Goal: Task Accomplishment & Management: Manage account settings

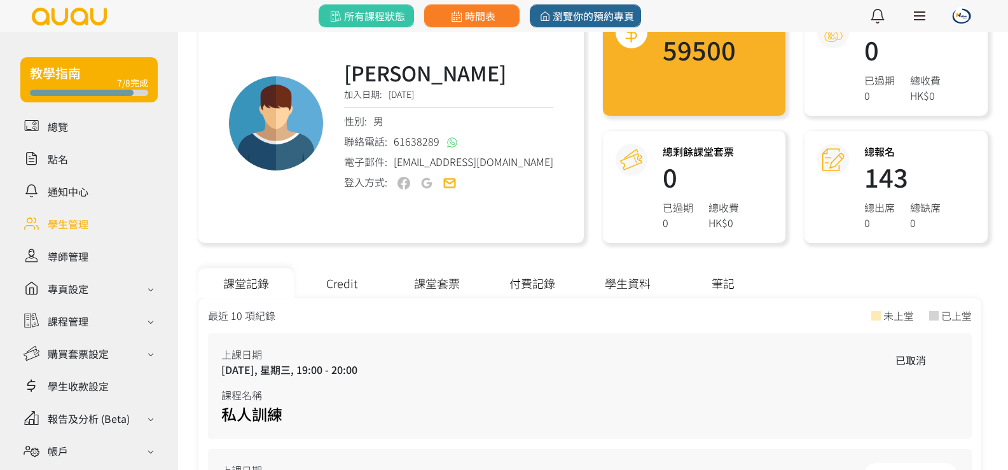
click at [354, 289] on div "Credit" at bounding box center [341, 283] width 95 height 30
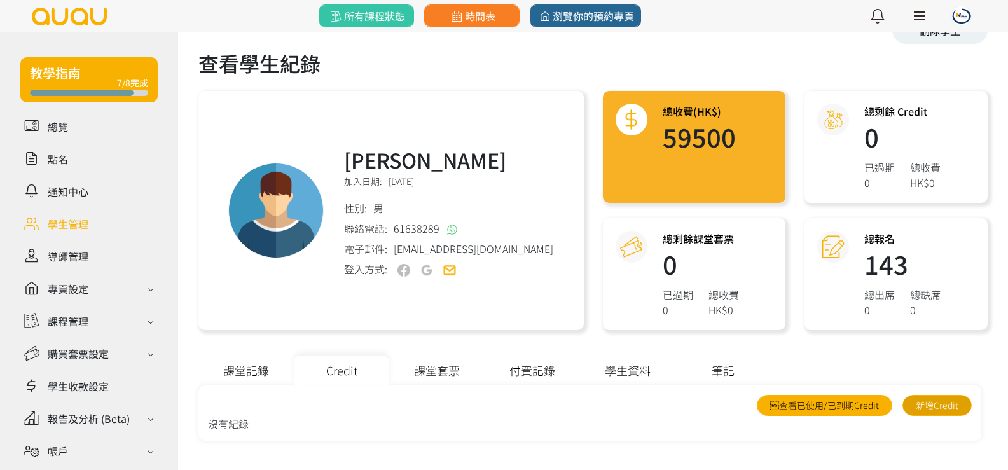
click at [947, 409] on link "新增Credit" at bounding box center [936, 405] width 69 height 21
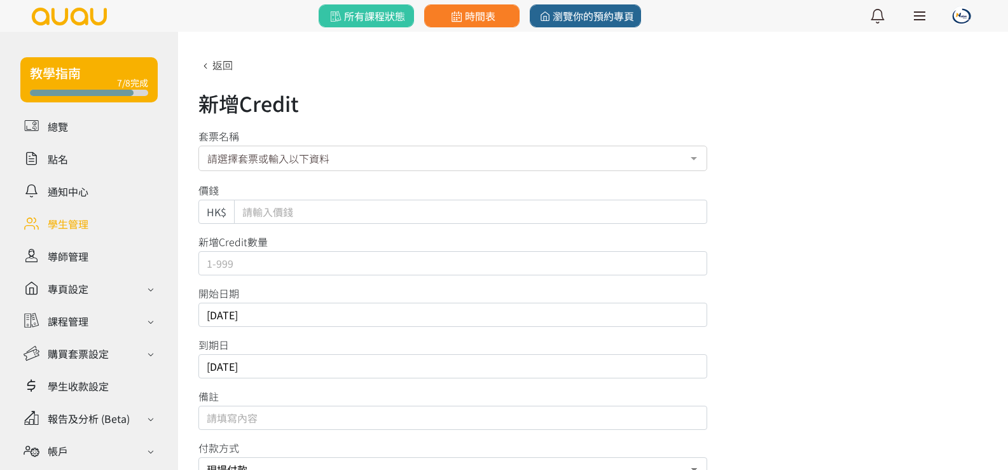
click at [290, 212] on input "Default" at bounding box center [470, 212] width 473 height 24
type input "8500"
click at [272, 265] on input "text" at bounding box center [452, 263] width 509 height 24
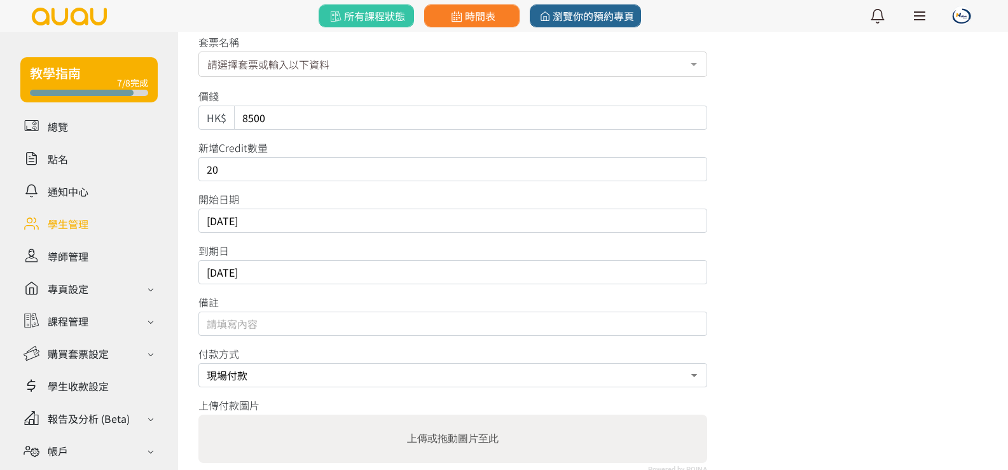
scroll to position [174, 0]
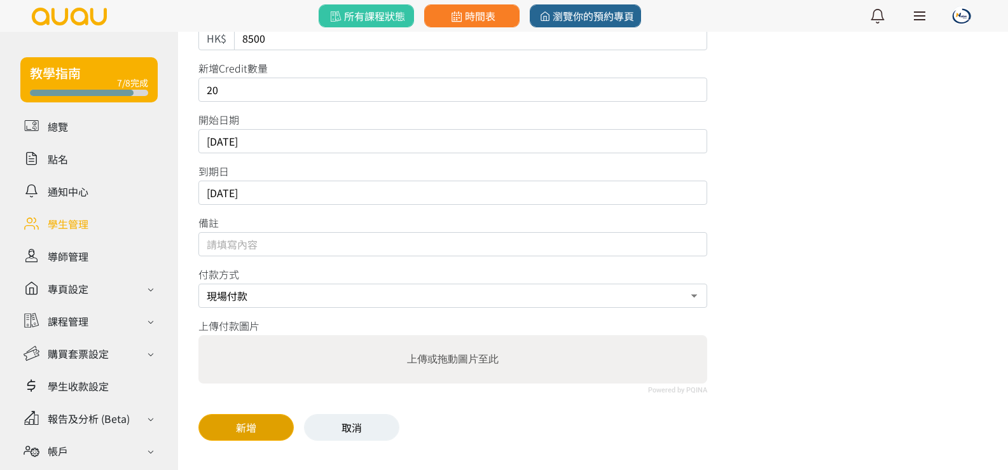
type input "20"
click at [266, 433] on button "新增" at bounding box center [245, 427] width 95 height 27
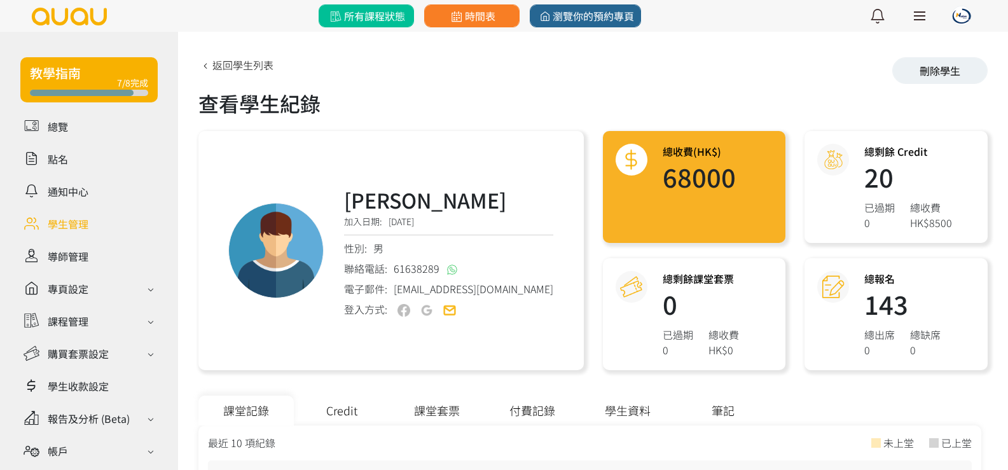
click at [371, 16] on span "所有課程狀態" at bounding box center [365, 15] width 77 height 15
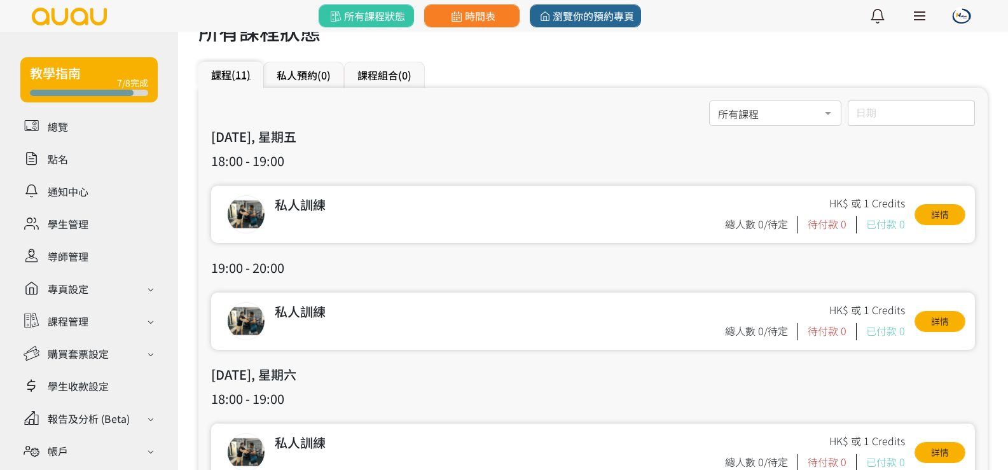
scroll to position [64, 0]
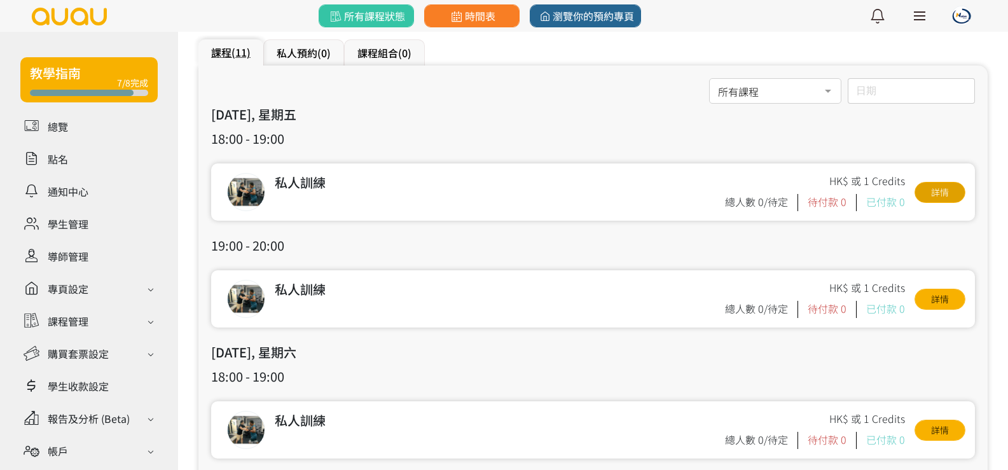
click at [926, 199] on link "詳情" at bounding box center [939, 192] width 51 height 21
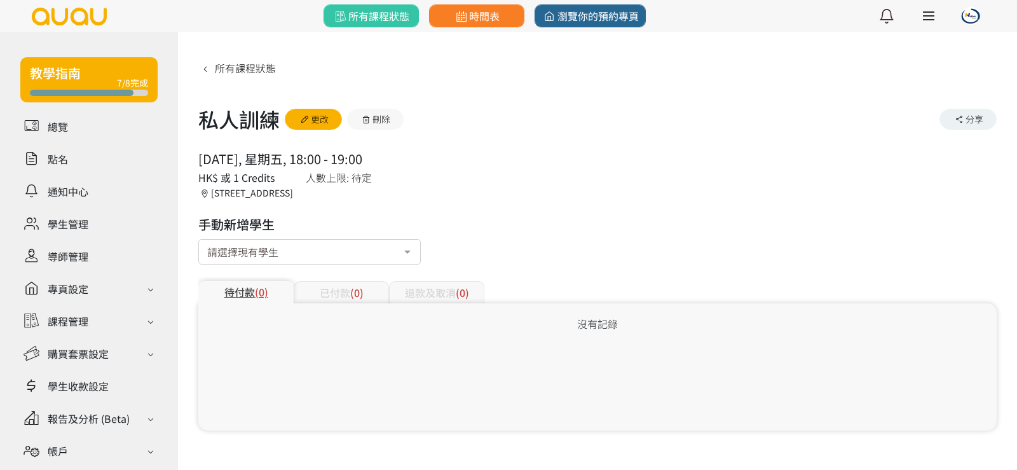
click at [314, 249] on div "請選擇現有學生" at bounding box center [309, 251] width 223 height 25
type input "皮"
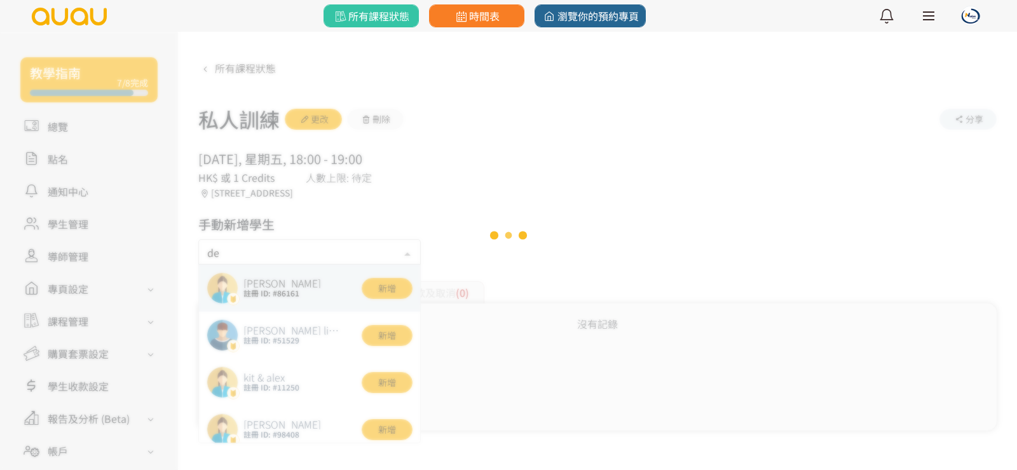
type input "des"
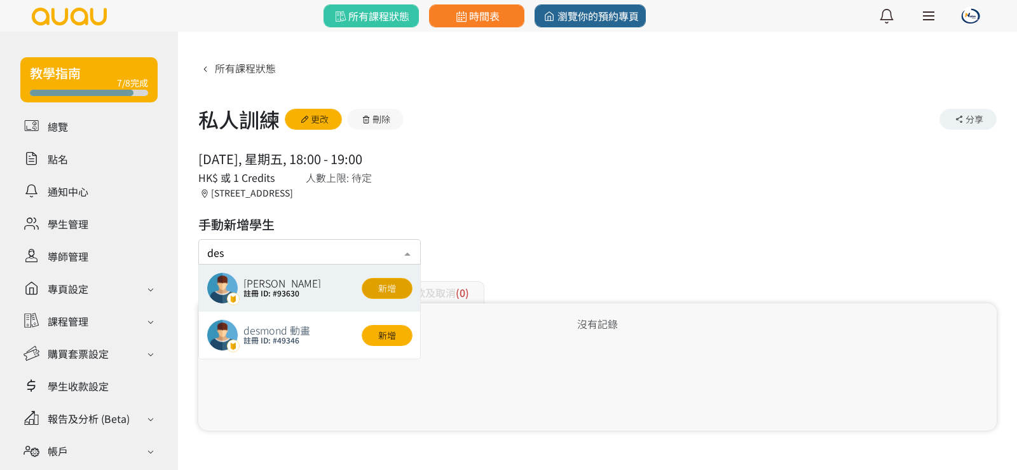
click at [378, 289] on button "新增" at bounding box center [387, 288] width 51 height 21
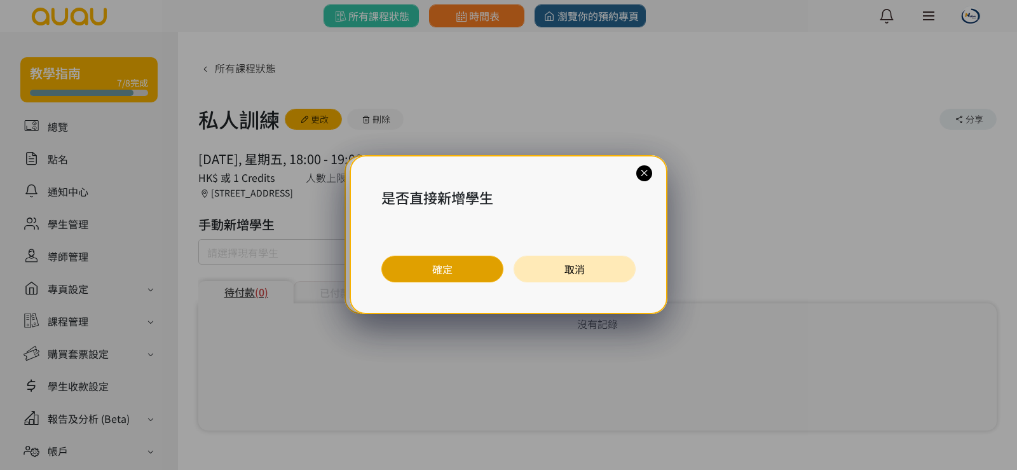
click at [427, 270] on button "確定" at bounding box center [442, 269] width 122 height 27
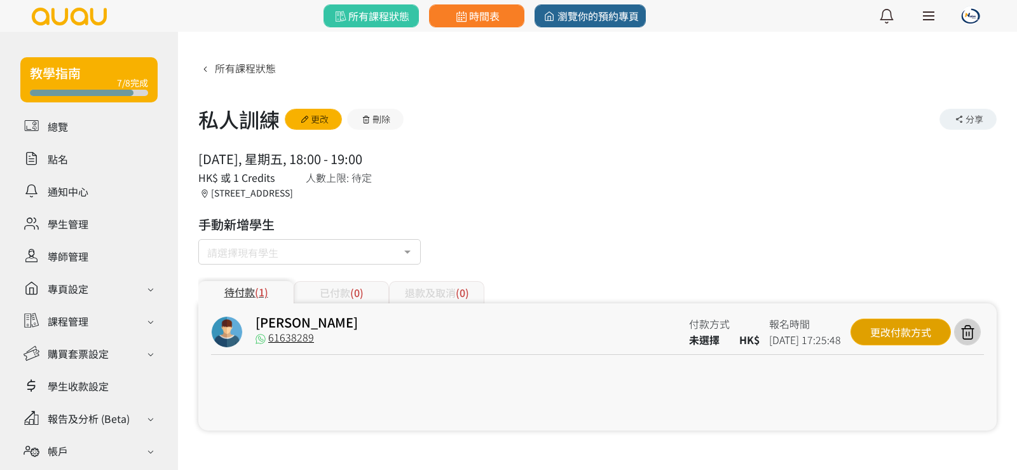
click at [919, 326] on div "更改付款方式" at bounding box center [901, 332] width 100 height 27
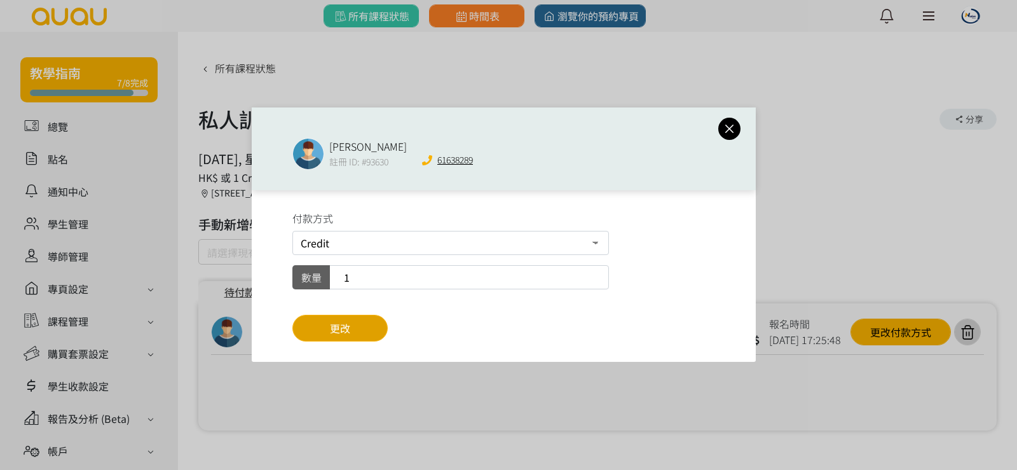
click at [354, 334] on button "更改" at bounding box center [339, 328] width 95 height 27
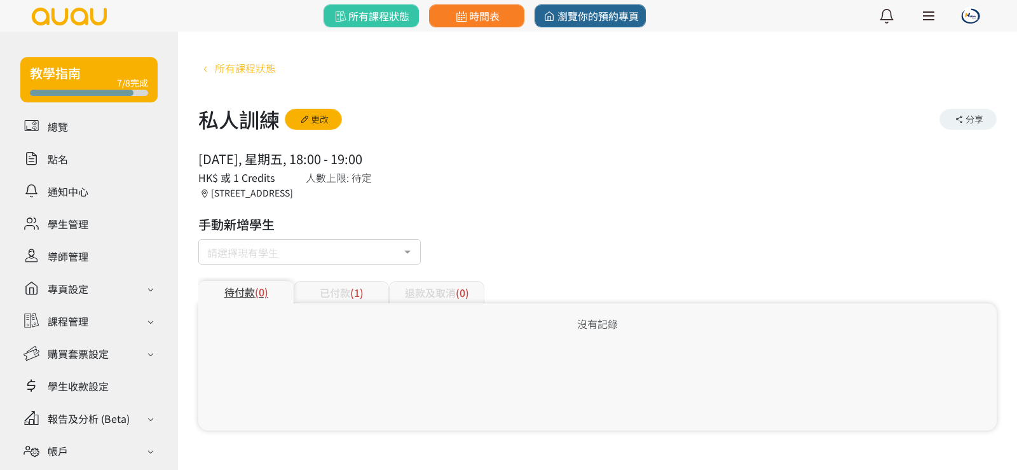
click at [237, 62] on span "所有課程狀態" at bounding box center [245, 67] width 61 height 15
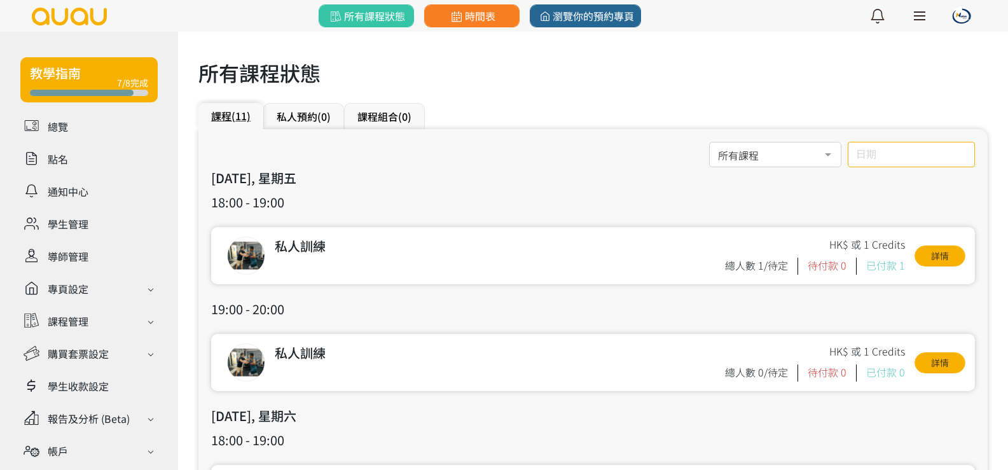
click at [919, 147] on input "日期" at bounding box center [911, 154] width 127 height 25
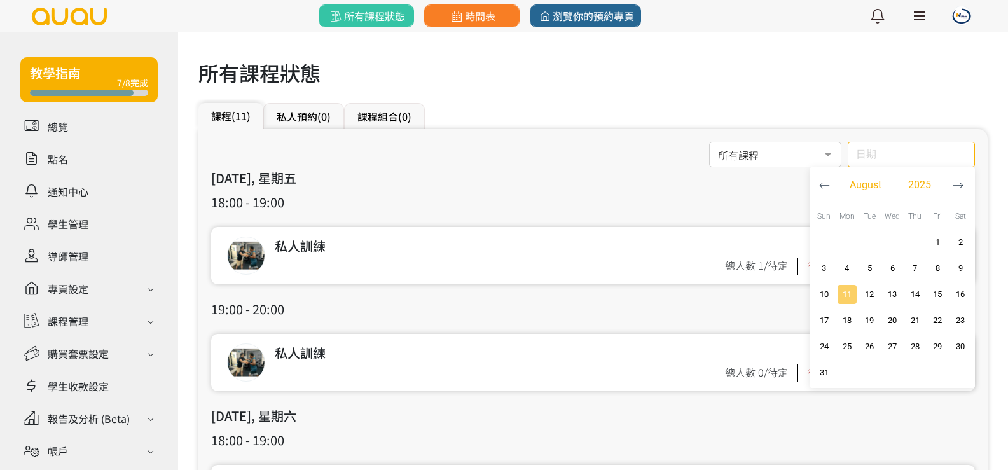
click at [851, 299] on span "11" at bounding box center [846, 294] width 15 height 13
type input "2025-08-11"
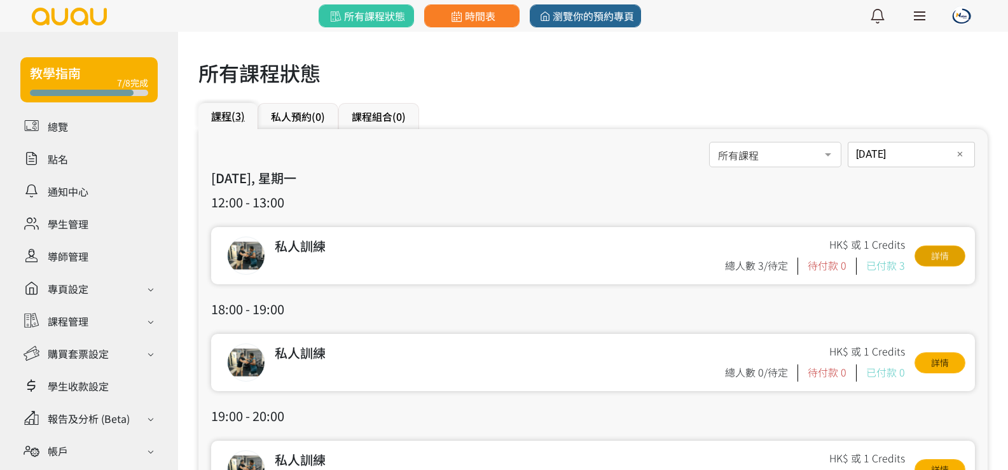
click at [953, 253] on link "詳情" at bounding box center [939, 255] width 51 height 21
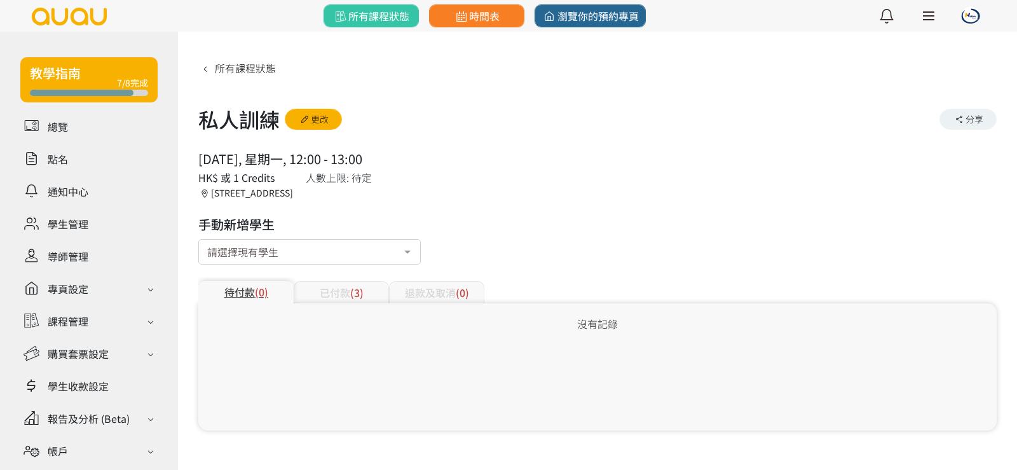
click at [329, 285] on div "已付款 (3)" at bounding box center [341, 292] width 95 height 22
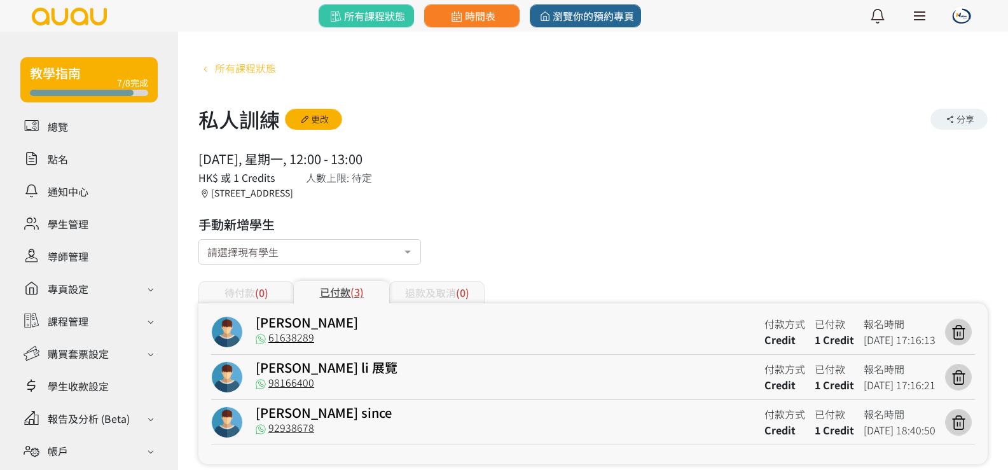
click at [246, 65] on span "所有課程狀態" at bounding box center [245, 67] width 61 height 15
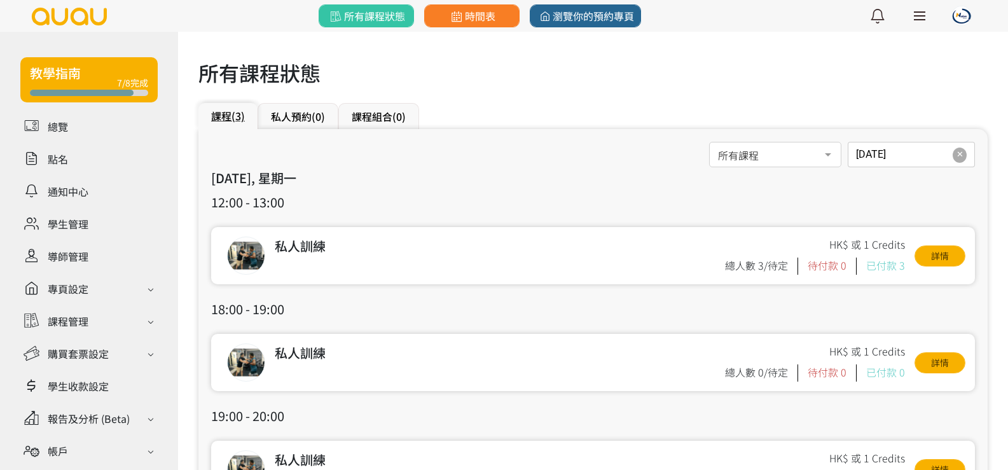
click at [958, 152] on span "✕" at bounding box center [959, 154] width 7 height 13
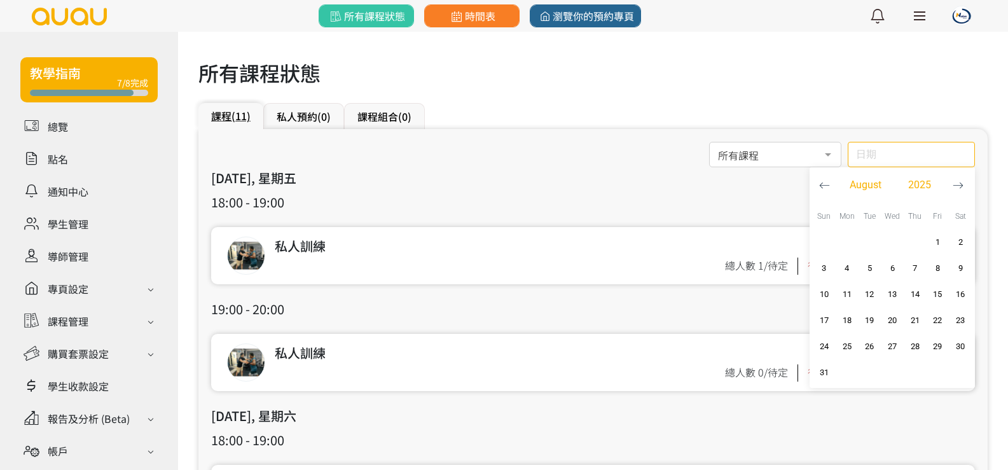
click at [910, 154] on input "日期" at bounding box center [911, 154] width 127 height 25
click at [896, 259] on span "button" at bounding box center [891, 268] width 19 height 19
type input "2025-08-06"
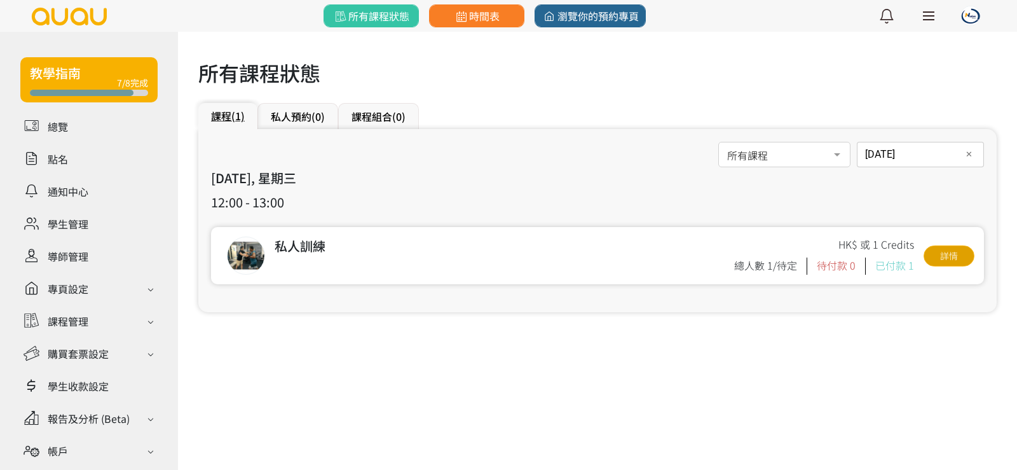
click at [944, 256] on link "詳情" at bounding box center [949, 255] width 51 height 21
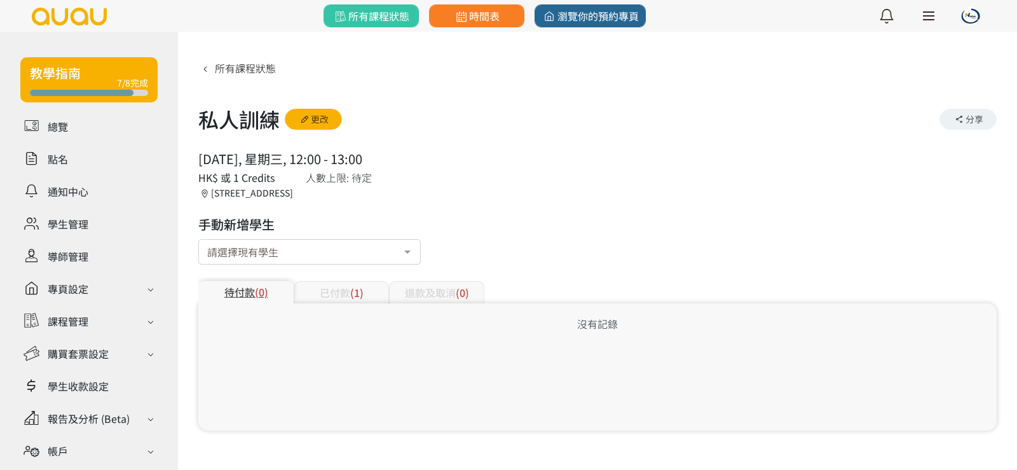
click at [313, 285] on div "已付款 (1)" at bounding box center [341, 292] width 95 height 22
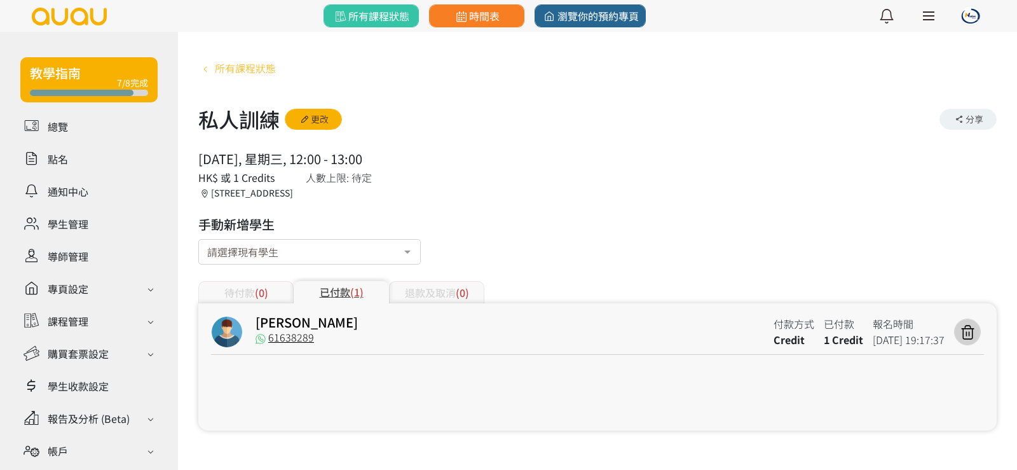
click at [262, 71] on span "所有課程狀態" at bounding box center [245, 67] width 61 height 15
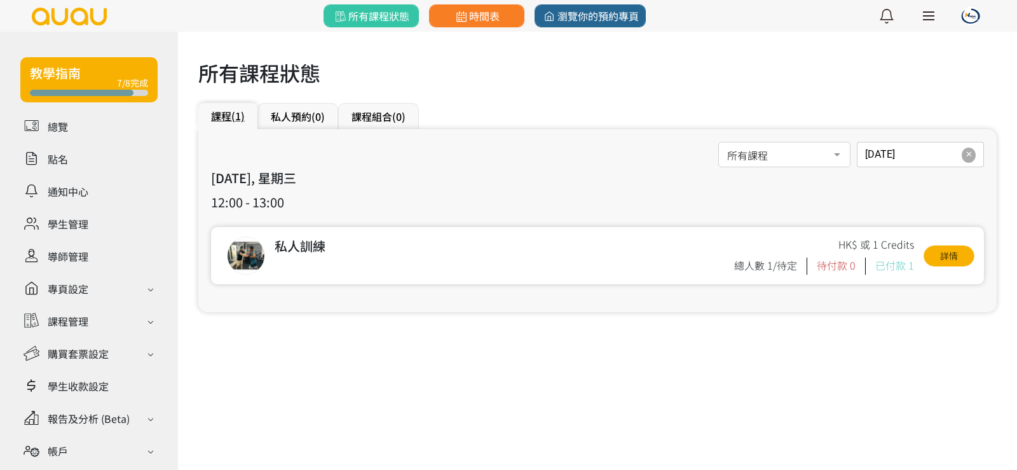
click at [969, 151] on span "✕" at bounding box center [969, 154] width 7 height 13
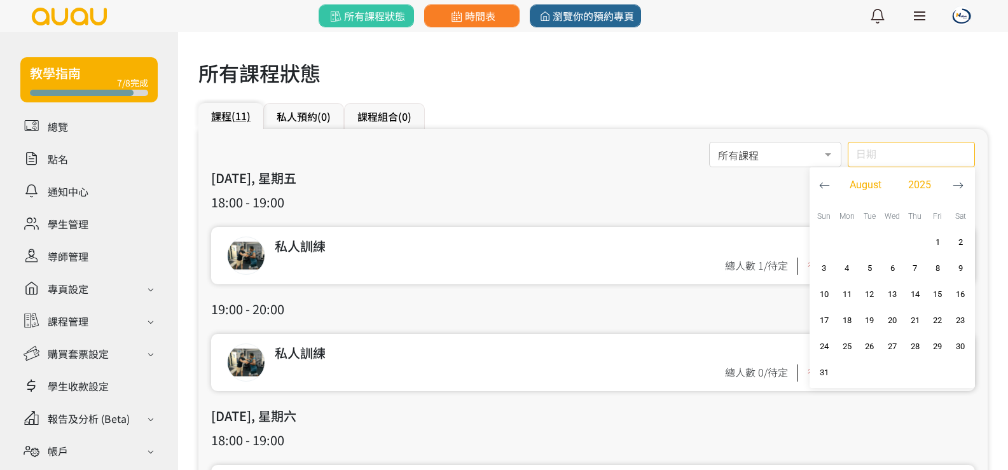
click at [923, 160] on input "日期" at bounding box center [911, 154] width 127 height 25
click at [900, 291] on span "button" at bounding box center [891, 294] width 19 height 19
type input "[DATE]"
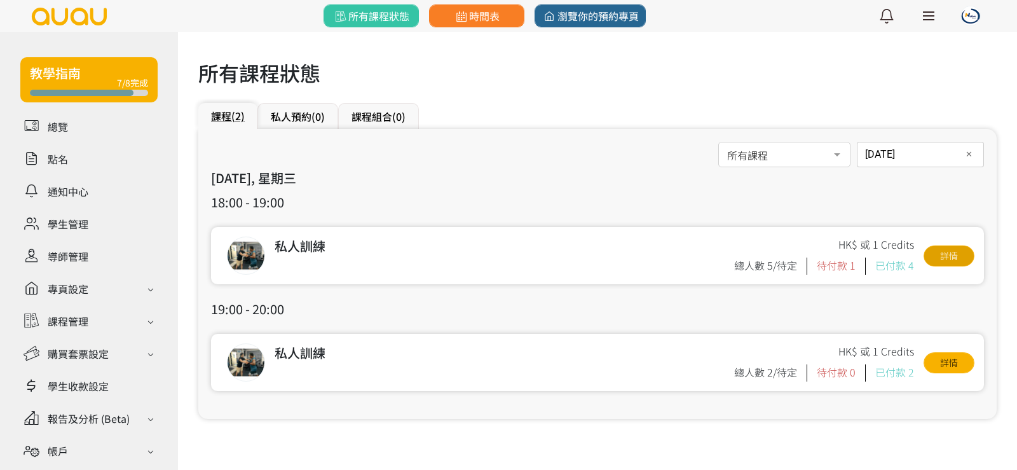
click at [942, 256] on link "詳情" at bounding box center [949, 255] width 51 height 21
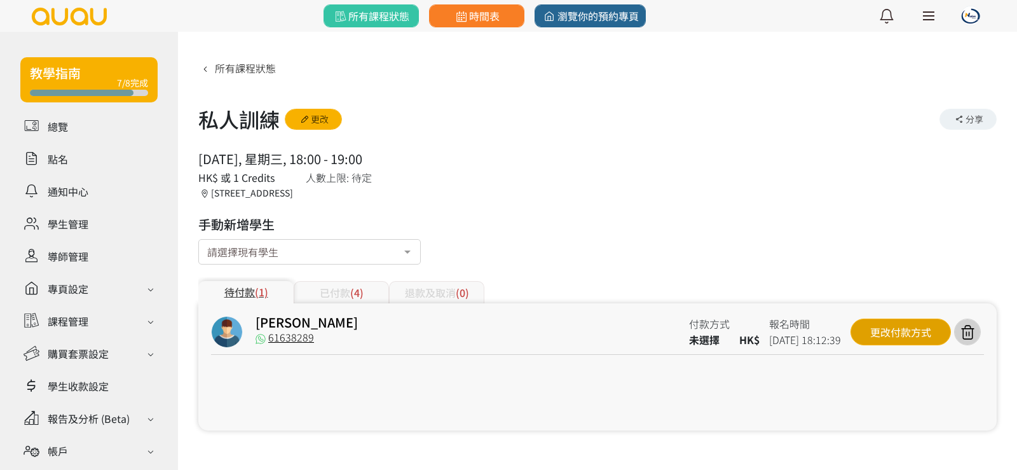
click at [882, 323] on div "更改付款方式" at bounding box center [901, 332] width 100 height 27
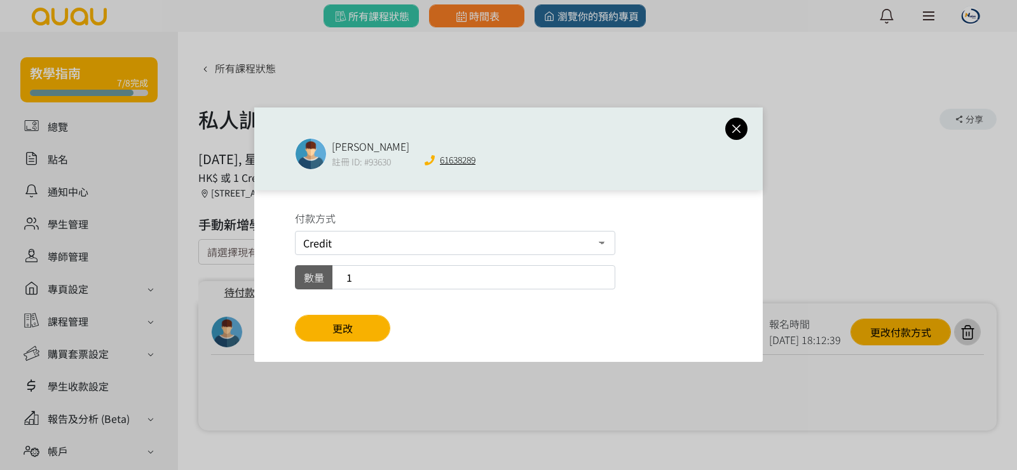
click at [317, 308] on div "付款方式 Credit 現場付款 數量 1 更改" at bounding box center [508, 276] width 509 height 172
click at [322, 333] on button "更改" at bounding box center [342, 328] width 95 height 27
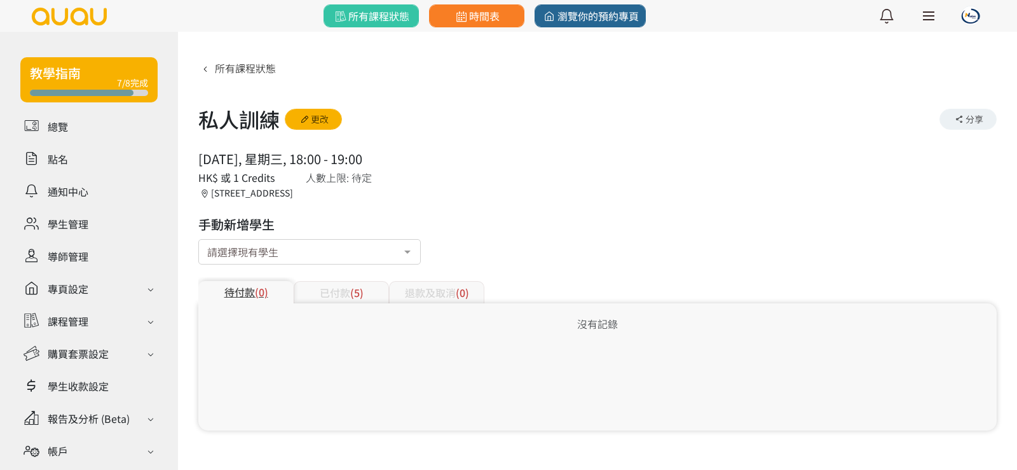
click at [329, 287] on div "已付款 (5)" at bounding box center [341, 292] width 95 height 22
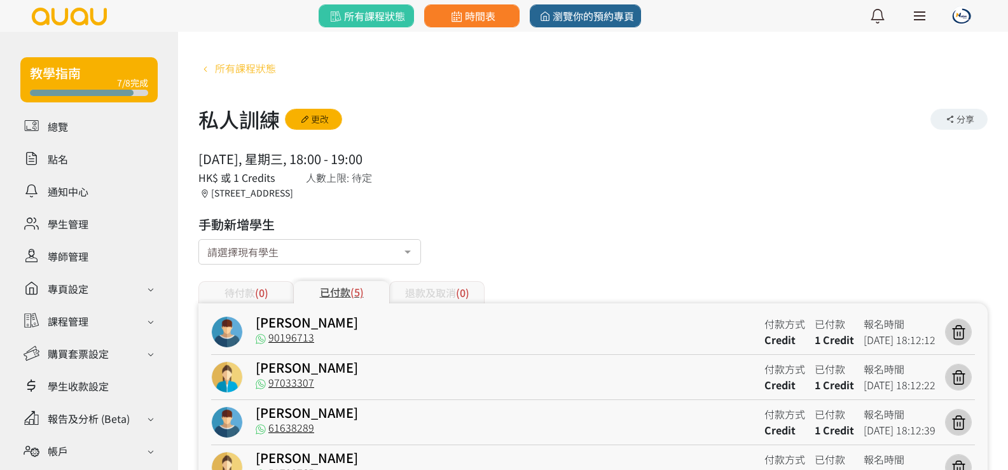
click at [253, 69] on span "所有課程狀態" at bounding box center [245, 67] width 61 height 15
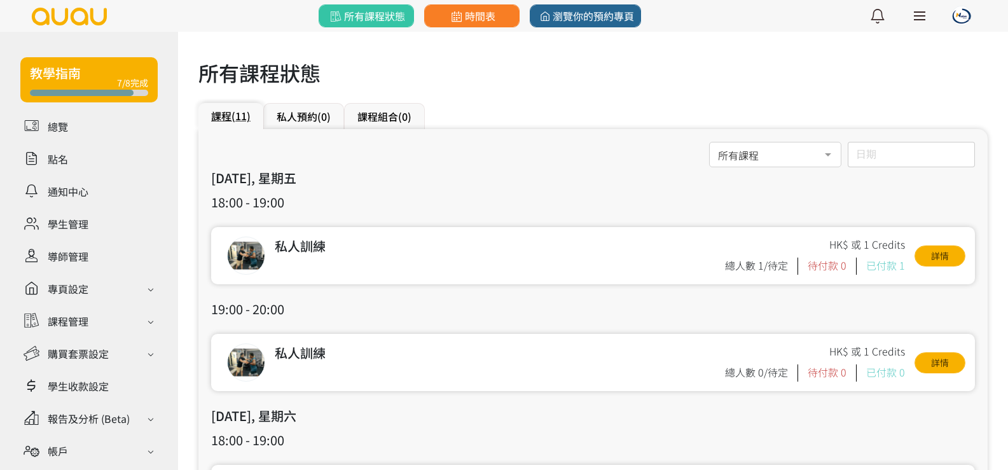
click at [855, 150] on input "日期" at bounding box center [911, 154] width 127 height 25
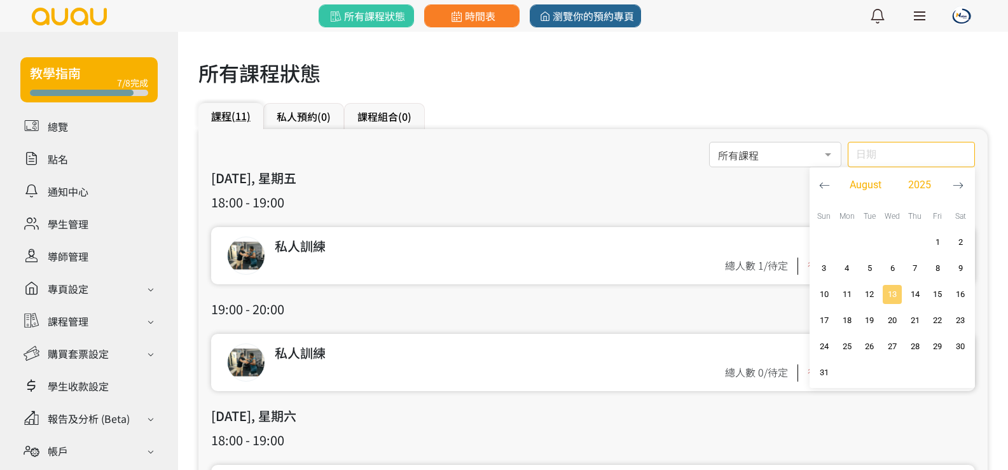
click at [898, 289] on span "13" at bounding box center [891, 294] width 15 height 13
type input "[DATE]"
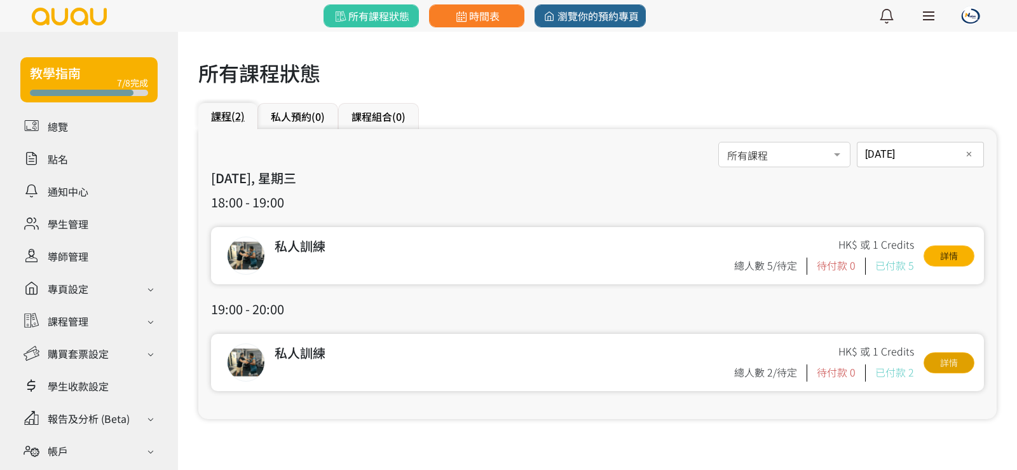
click at [944, 357] on link "詳情" at bounding box center [949, 362] width 51 height 21
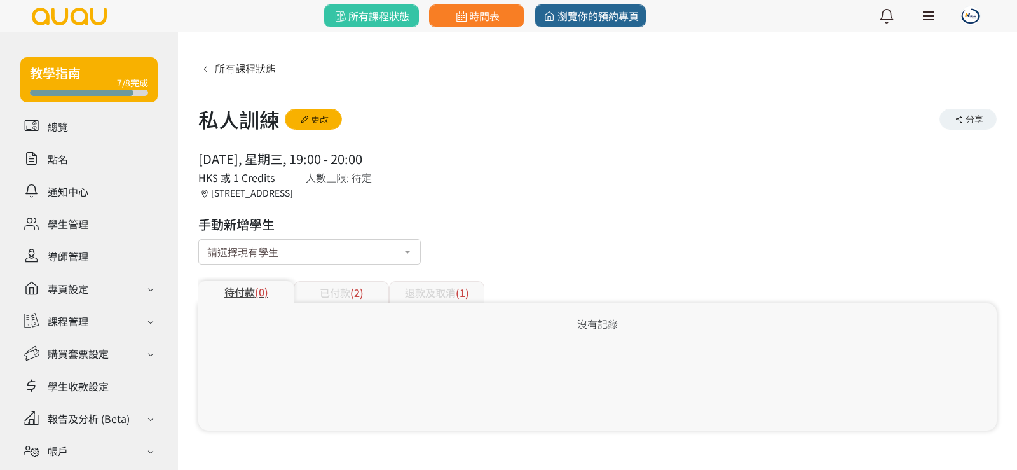
click at [322, 292] on div "已付款 (2)" at bounding box center [341, 292] width 95 height 22
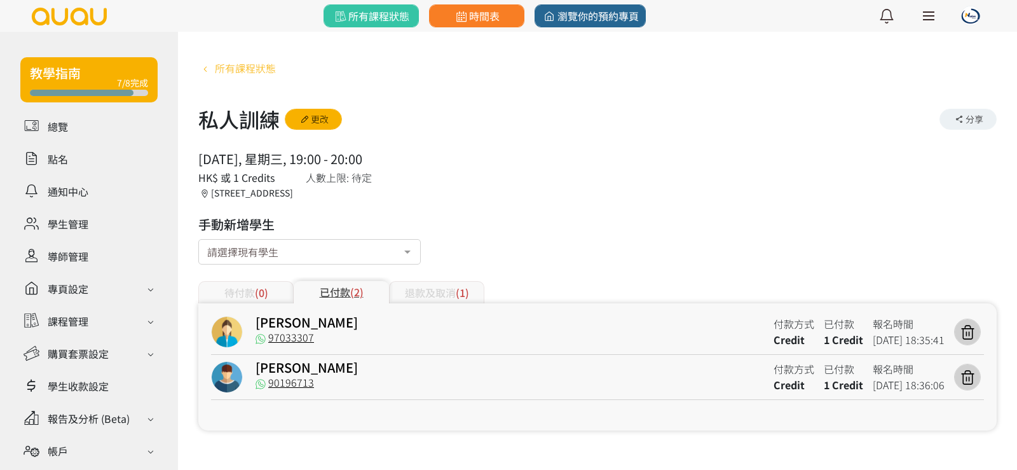
click at [253, 65] on span "所有課程狀態" at bounding box center [245, 67] width 61 height 15
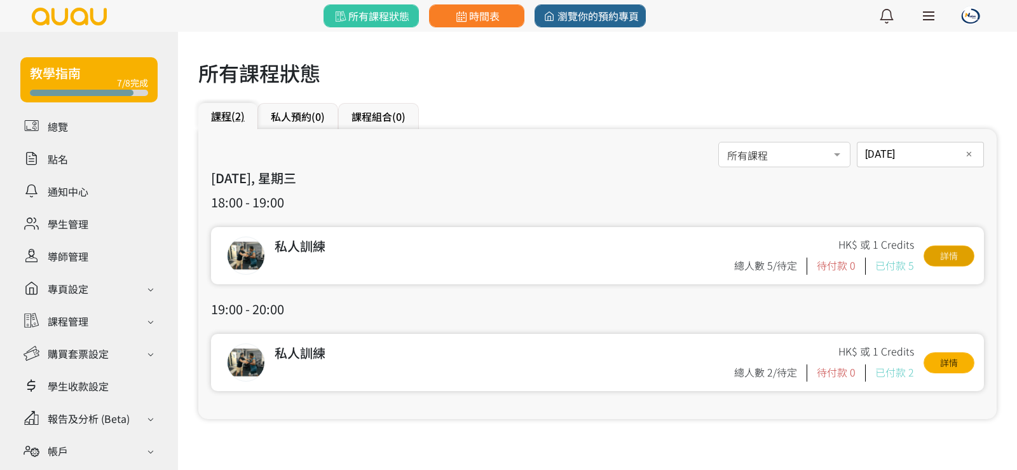
click at [946, 253] on link "詳情" at bounding box center [949, 255] width 51 height 21
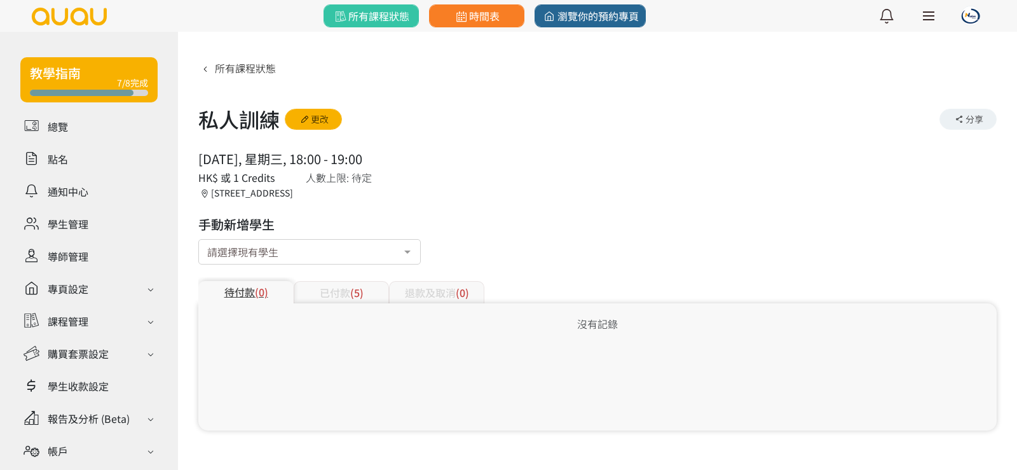
click at [327, 287] on div "已付款 (5)" at bounding box center [341, 292] width 95 height 22
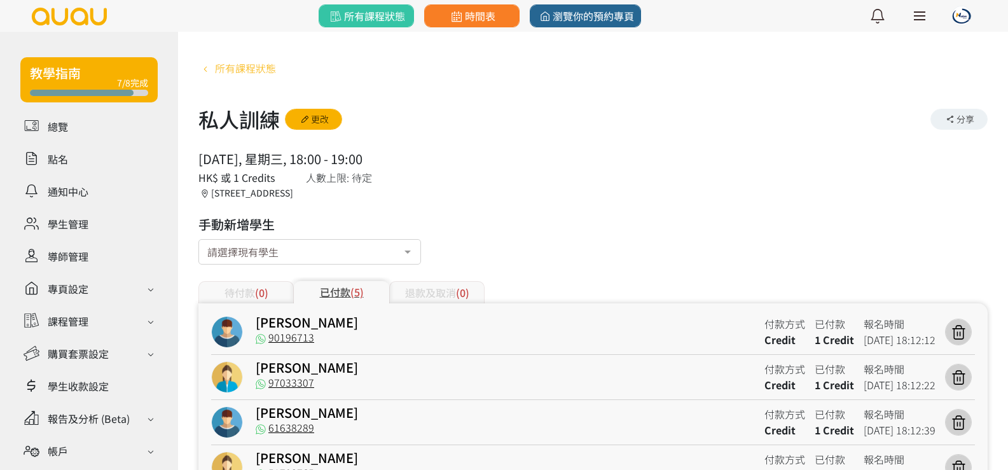
click at [243, 67] on span "所有課程狀態" at bounding box center [245, 67] width 61 height 15
